Goal: Find specific page/section: Find specific page/section

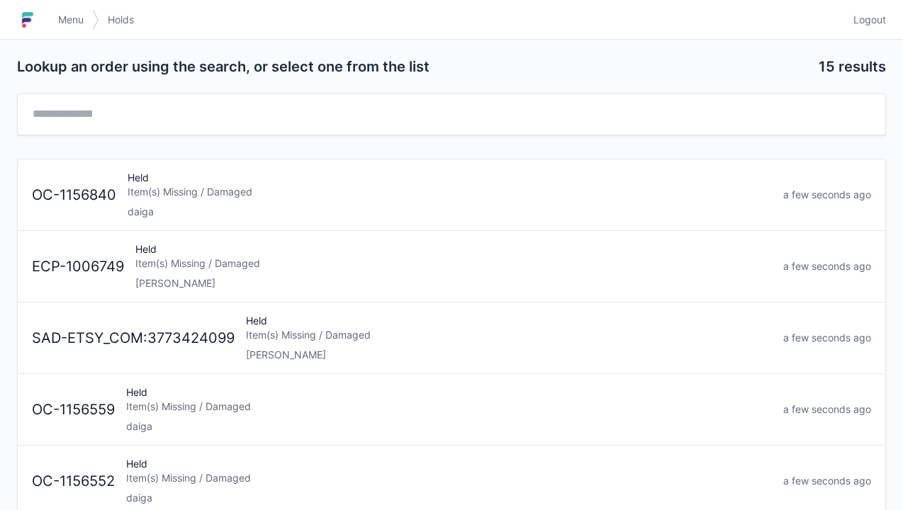
click at [198, 286] on div "Elena" at bounding box center [453, 283] width 636 height 14
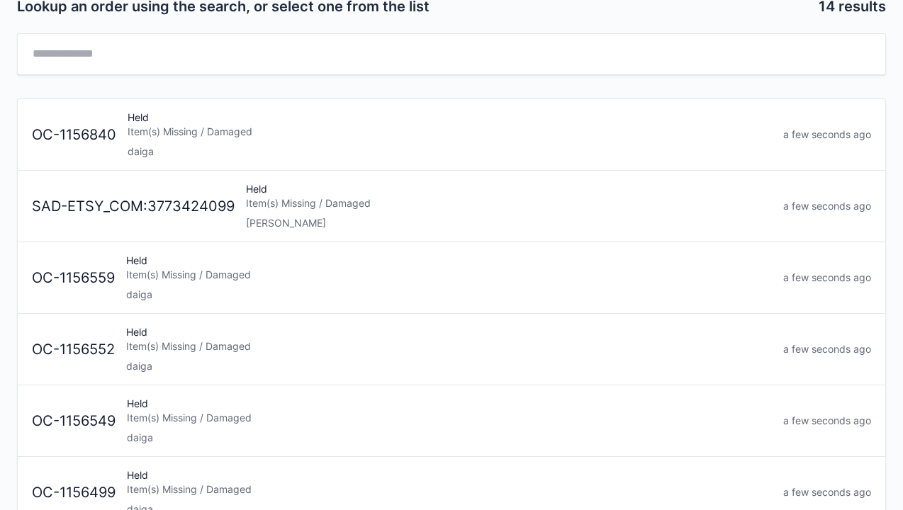
scroll to position [24, 0]
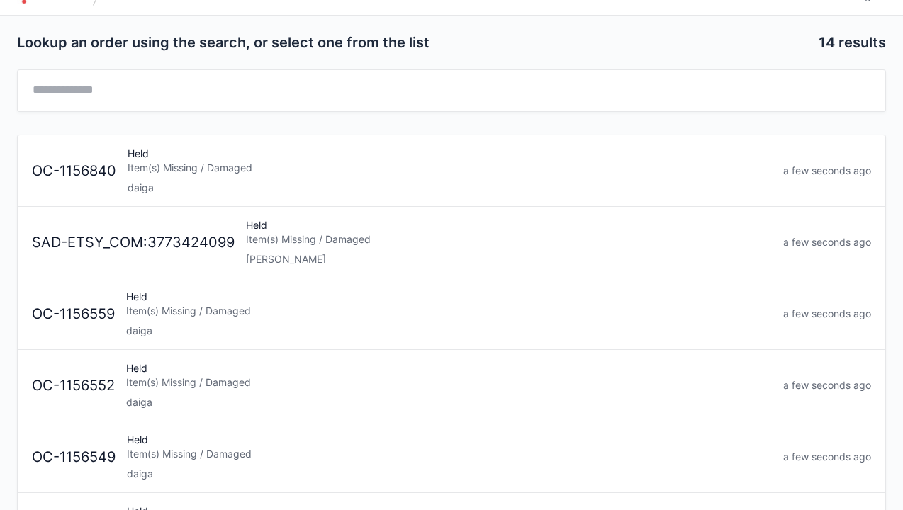
click at [312, 252] on div "Elena" at bounding box center [509, 259] width 526 height 14
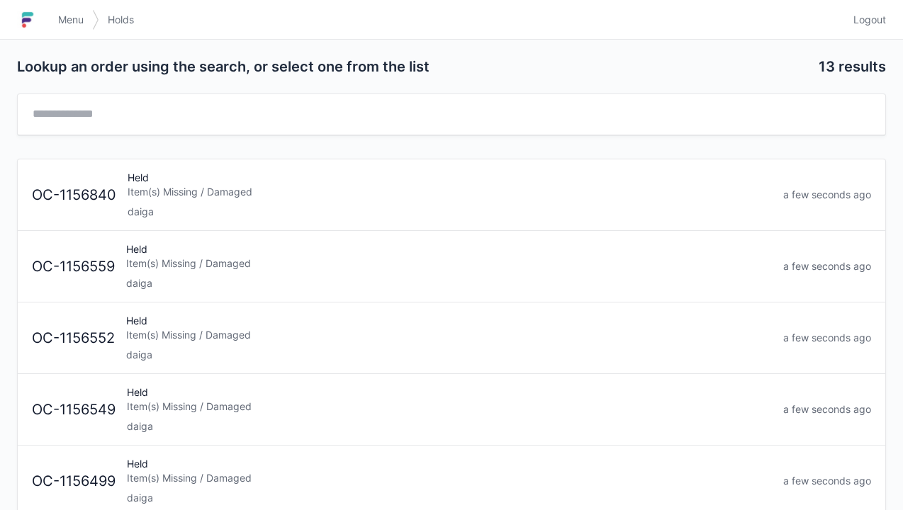
click at [75, 24] on span "Menu" at bounding box center [71, 20] width 26 height 14
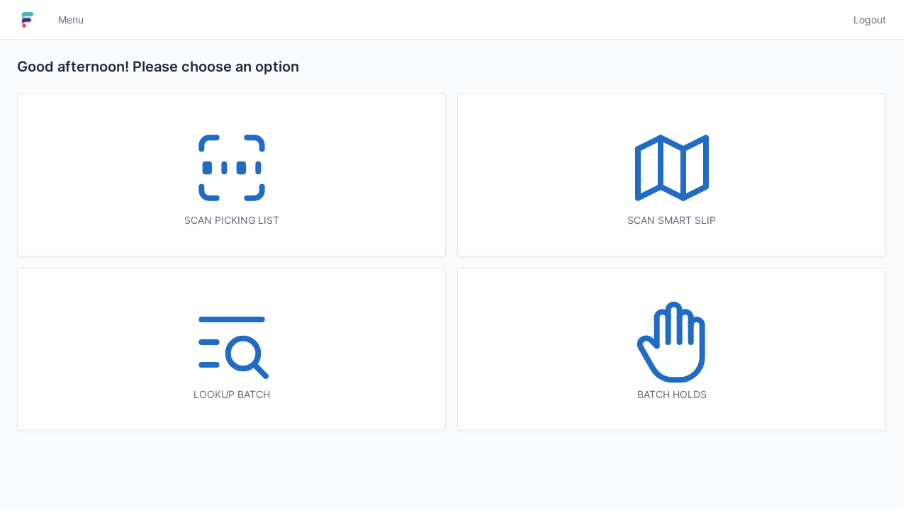
click at [240, 172] on rect at bounding box center [241, 168] width 4 height 8
